Goal: Task Accomplishment & Management: Use online tool/utility

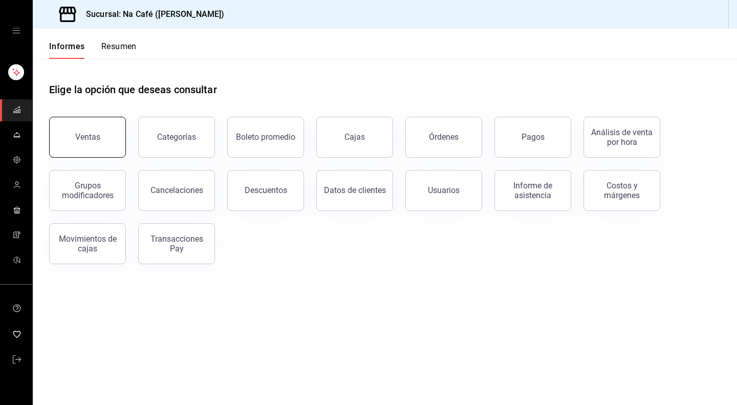
click at [90, 146] on button "Ventas" at bounding box center [87, 137] width 77 height 41
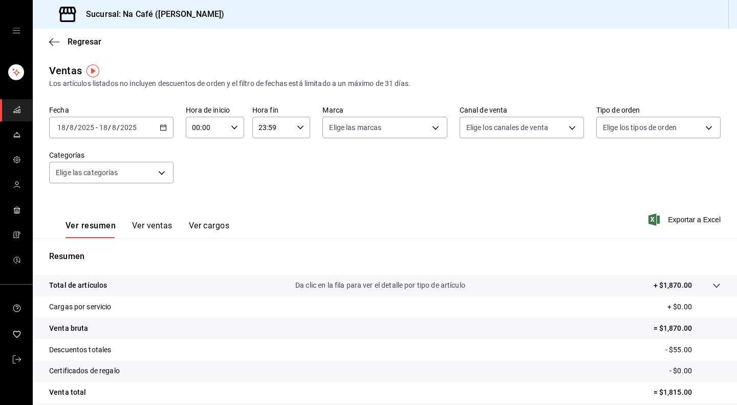
click at [161, 132] on div "2025-08-18 18 / 8 / 2025 - 2025-08-18 18 / 8 / 2025" at bounding box center [111, 127] width 124 height 21
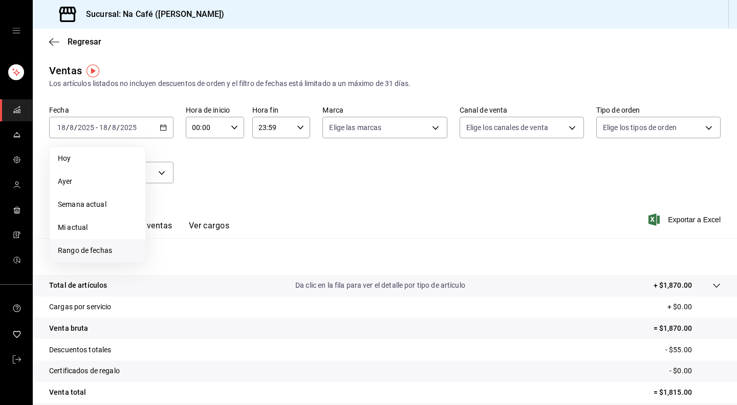
click at [88, 247] on font "Rango de fechas" at bounding box center [85, 250] width 54 height 8
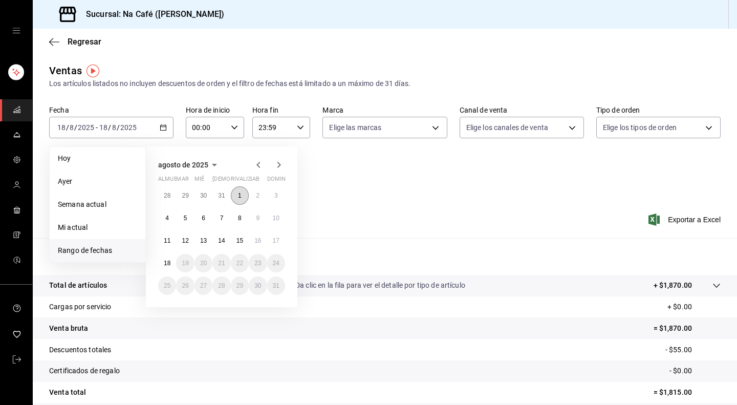
click at [241, 198] on font "1" at bounding box center [240, 195] width 4 height 7
click at [277, 242] on font "17" at bounding box center [276, 240] width 7 height 7
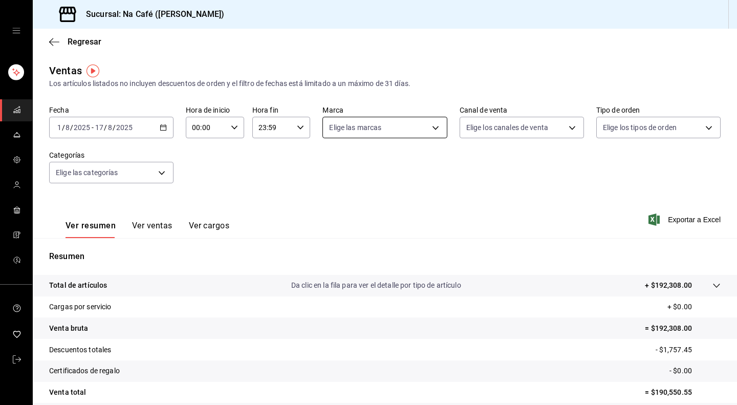
click at [431, 126] on body "Sucursal: Na Café (Polanco) Regresar Ventas Los artículos listados no incluyen …" at bounding box center [368, 202] width 737 height 405
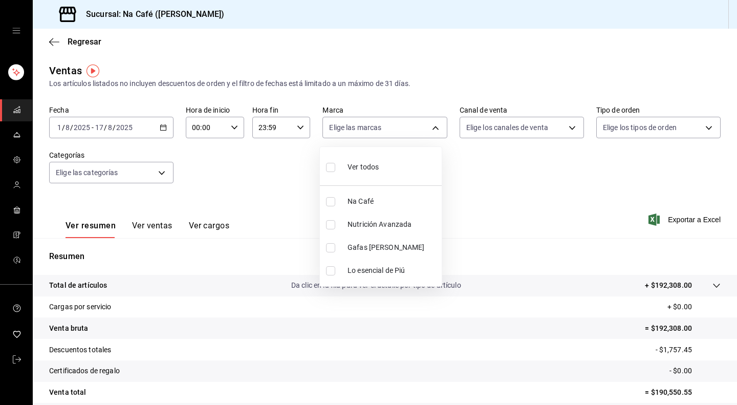
click at [347, 204] on li "Na Café" at bounding box center [381, 201] width 122 height 23
type input "47c215c2-fcab-4eae-87e6-fc2b81f22ec3"
checkbox input "true"
click at [159, 175] on div at bounding box center [368, 202] width 737 height 405
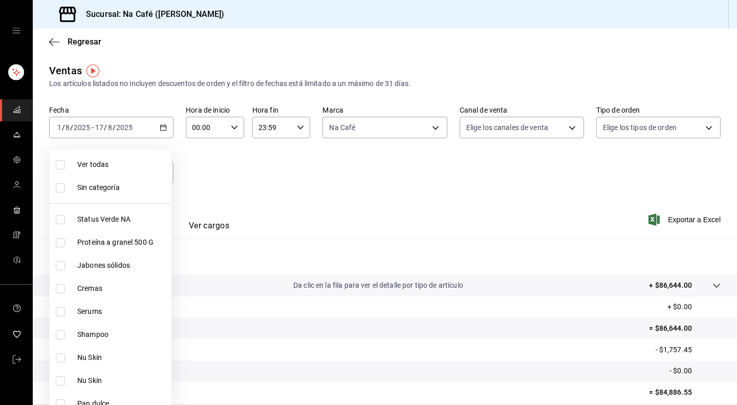
click at [159, 175] on body "Sucursal: Na Café (Polanco) Regresar Ventas Los artículos listados no incluyen …" at bounding box center [368, 202] width 737 height 405
click at [101, 222] on font "Estado Verde NA" at bounding box center [104, 219] width 55 height 8
type input "e1cbeb13-afa7-4302-bf3e-796c6870ee2d"
checkbox input "true"
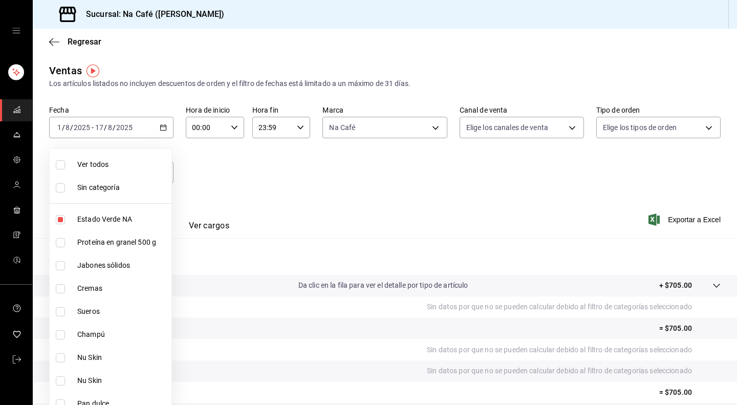
click at [251, 176] on div at bounding box center [368, 202] width 737 height 405
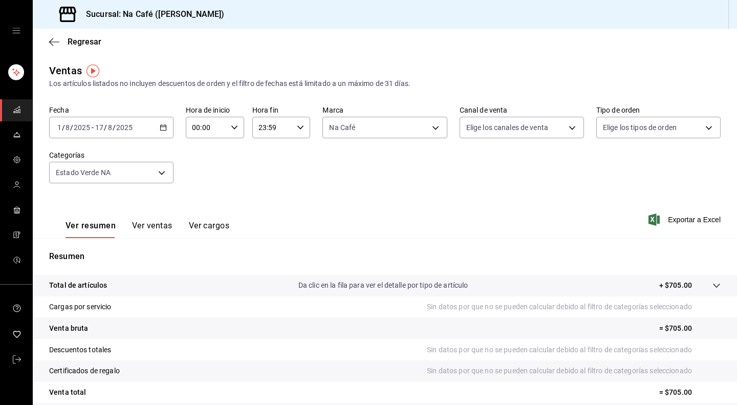
click at [152, 226] on font "Ver ventas" at bounding box center [152, 226] width 40 height 10
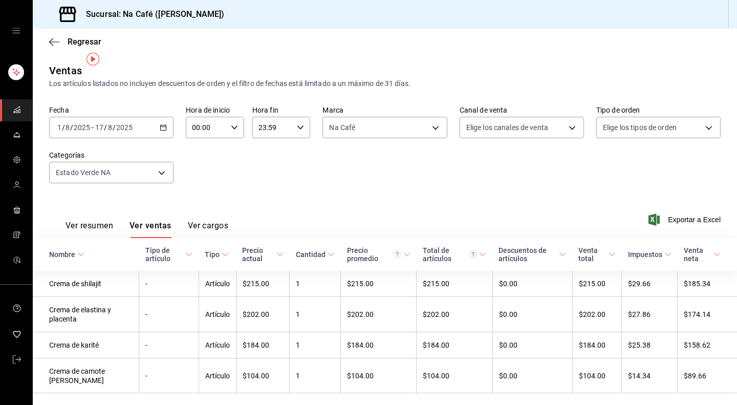
scroll to position [28, 0]
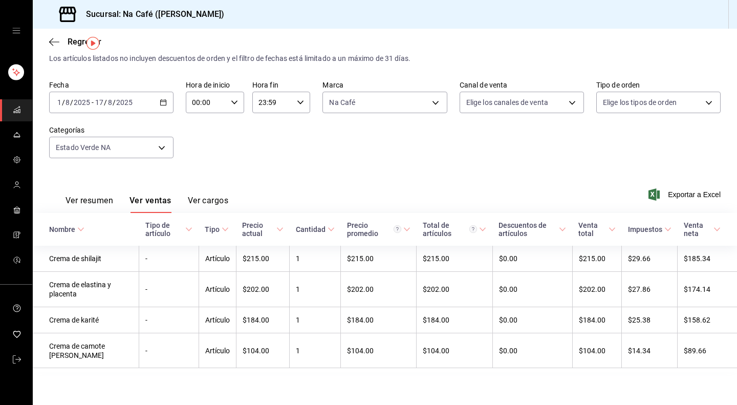
click at [165, 95] on div "2025-08-01 1 / 8 / 2025 - 2025-08-17 17 / 8 / 2025" at bounding box center [111, 102] width 124 height 21
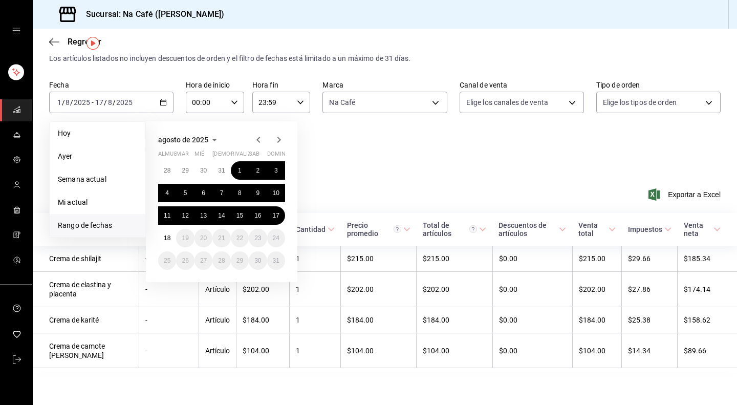
click at [259, 137] on icon "button" at bounding box center [258, 140] width 12 height 12
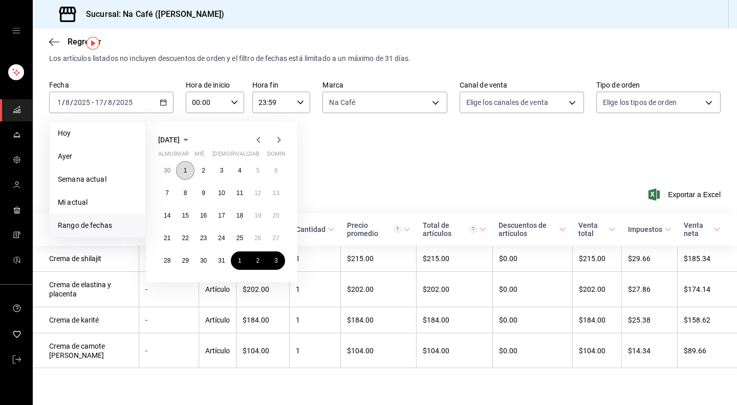
click at [185, 170] on font "1" at bounding box center [186, 170] width 4 height 7
click at [223, 257] on font "31" at bounding box center [221, 260] width 7 height 7
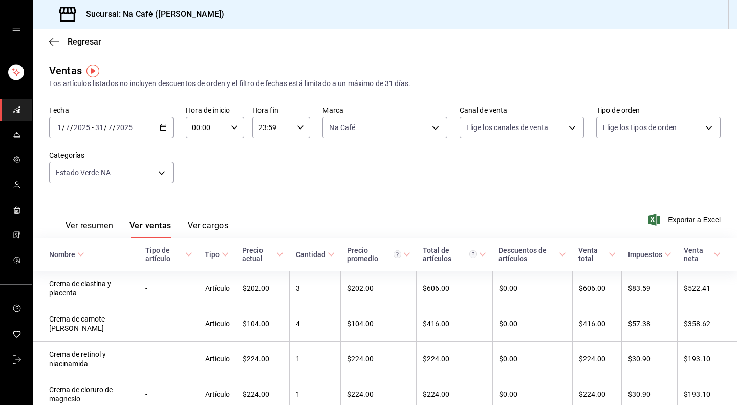
scroll to position [47, 0]
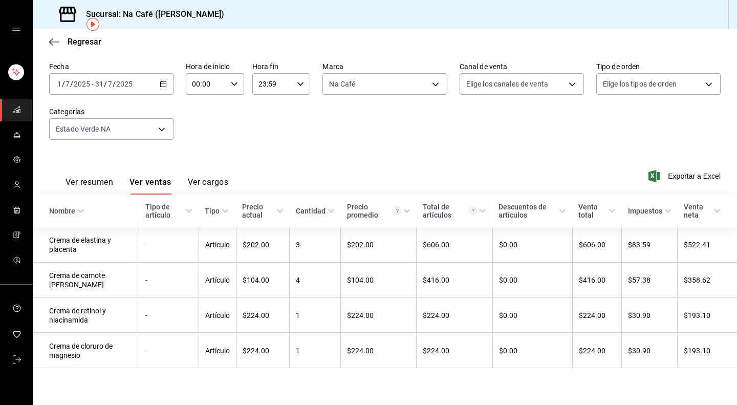
click at [163, 85] on div "2025-07-01 1 / 7 / 2025 - 2025-07-31 31 / 7 / 2025" at bounding box center [111, 83] width 124 height 21
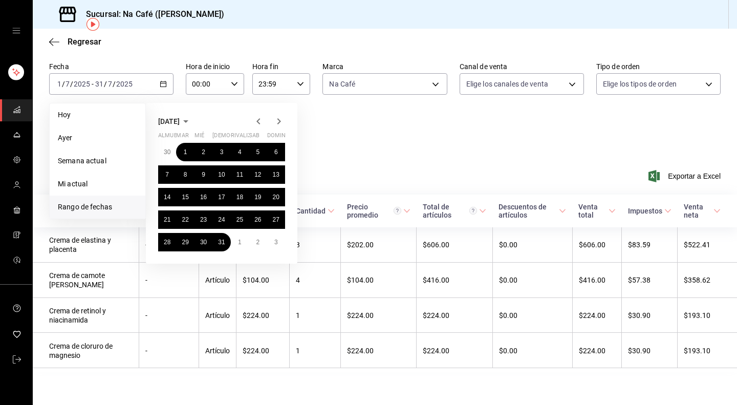
click at [257, 117] on icon "button" at bounding box center [258, 121] width 12 height 12
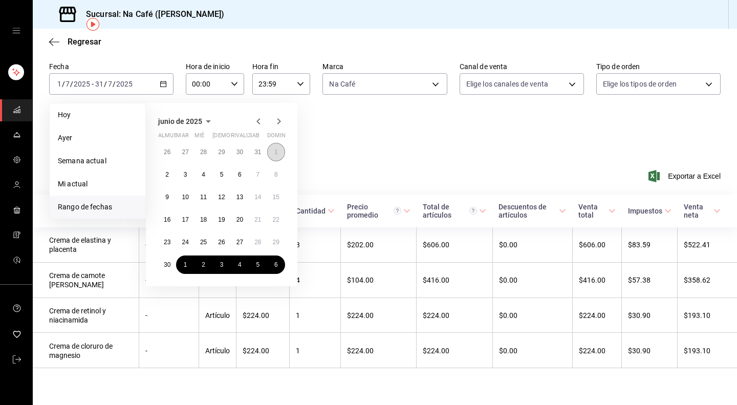
click at [273, 150] on button "1" at bounding box center [276, 152] width 18 height 18
click at [164, 262] on font "30" at bounding box center [167, 264] width 7 height 7
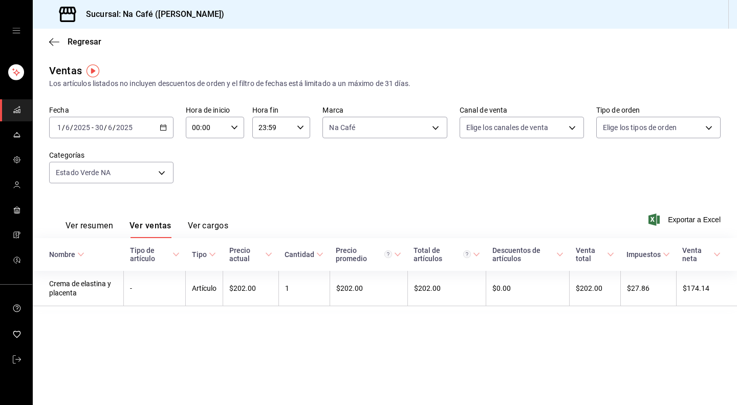
click at [161, 127] on icon "button" at bounding box center [163, 127] width 7 height 7
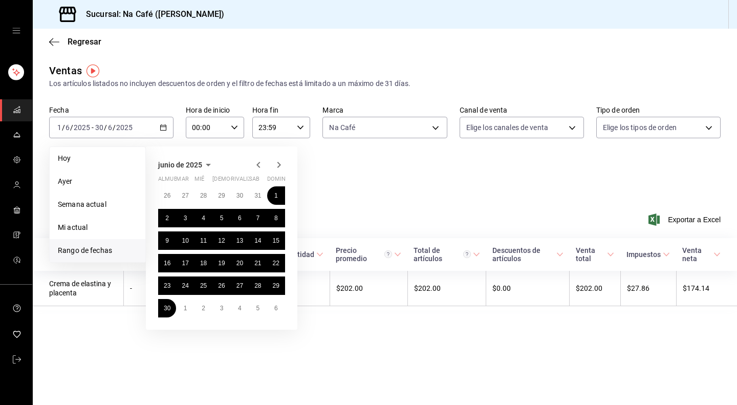
click at [279, 163] on icon "button" at bounding box center [279, 165] width 12 height 12
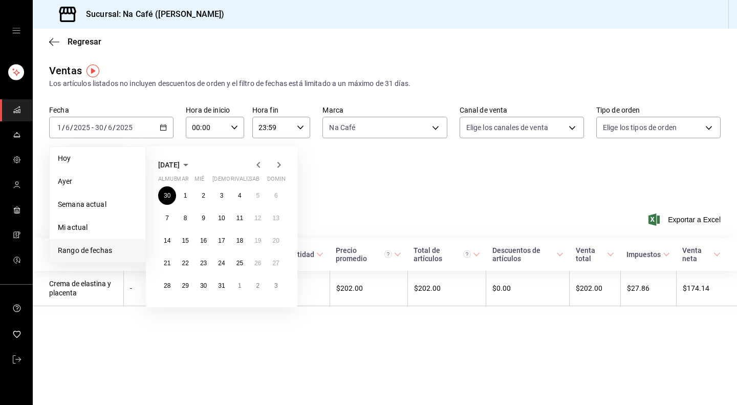
click at [279, 163] on icon "button" at bounding box center [279, 165] width 12 height 12
click at [243, 191] on button "1" at bounding box center [240, 195] width 18 height 18
click at [165, 265] on font "18" at bounding box center [167, 262] width 7 height 7
